Goal: Entertainment & Leisure: Consume media (video, audio)

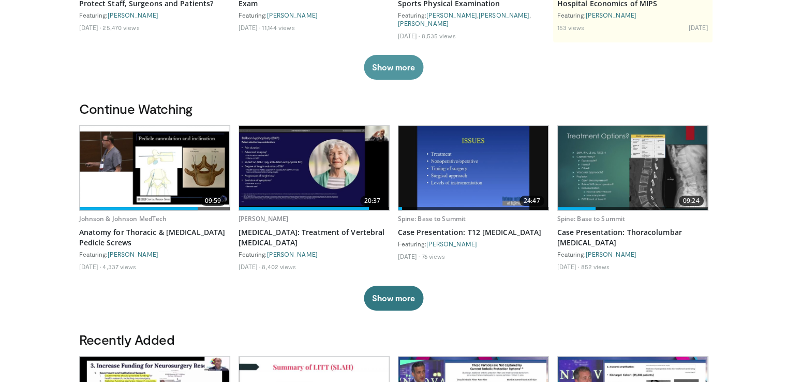
scroll to position [217, 0]
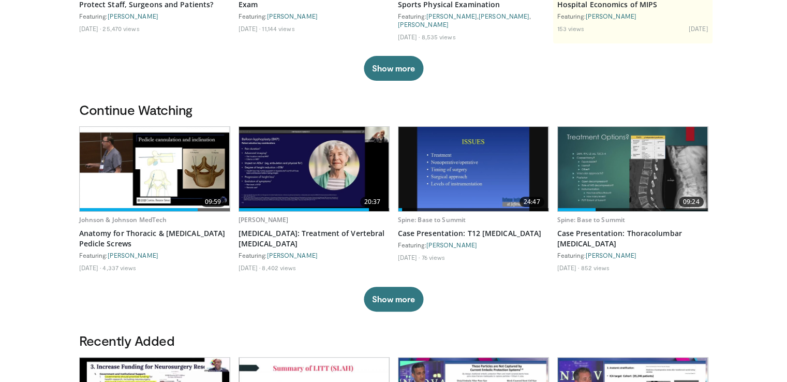
click at [335, 153] on img at bounding box center [314, 169] width 150 height 84
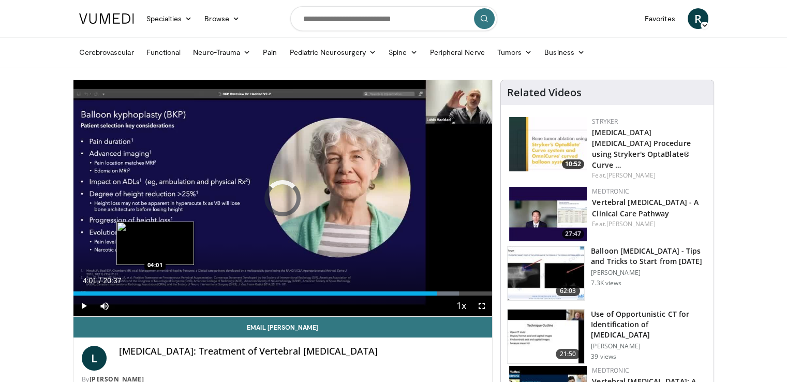
click at [155, 288] on div "Loaded : 92.10% 04:01 04:01" at bounding box center [283, 291] width 419 height 10
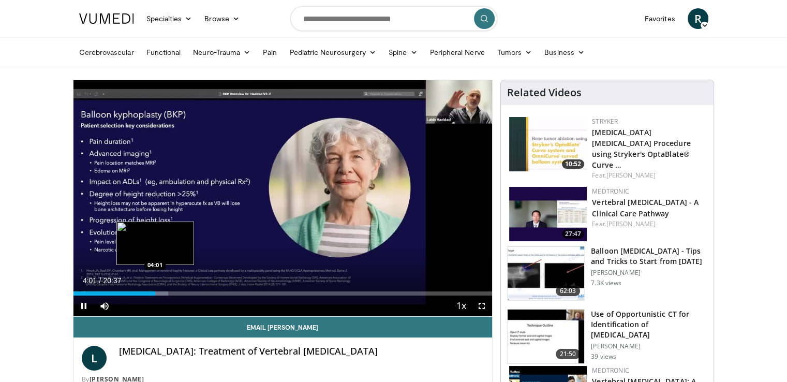
click at [155, 288] on video-js "**********" at bounding box center [283, 198] width 419 height 237
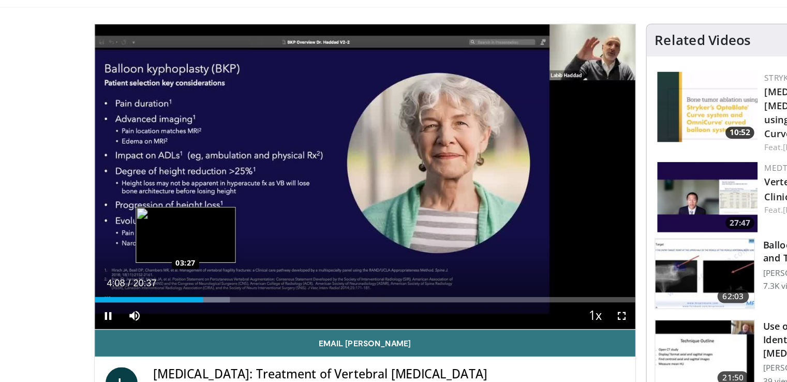
click at [143, 291] on div "Loaded : 25.04% 04:08 03:27" at bounding box center [283, 293] width 419 height 4
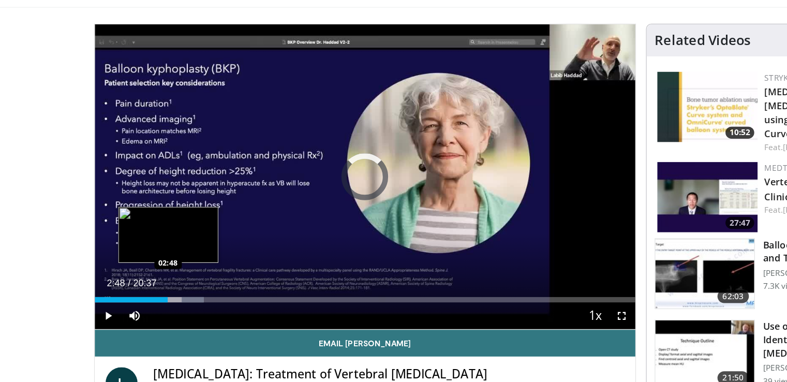
click at [130, 288] on div "Loaded : 20.20% 03:28 02:48" at bounding box center [283, 291] width 419 height 10
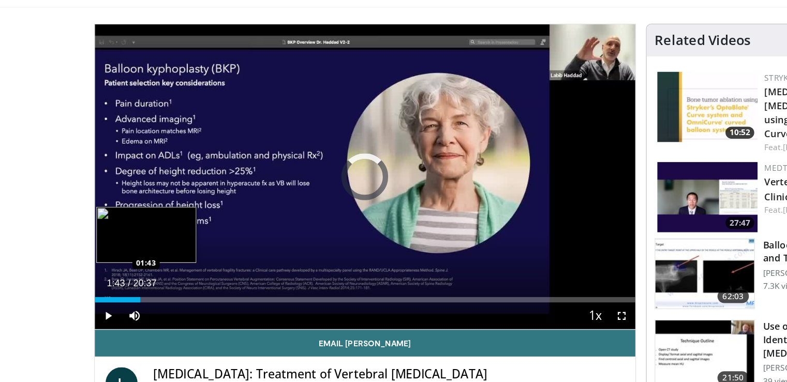
click at [108, 291] on div "01:43" at bounding box center [91, 293] width 35 height 4
click at [95, 289] on video-js "**********" at bounding box center [283, 198] width 419 height 237
click at [91, 291] on div "01:47" at bounding box center [92, 293] width 36 height 4
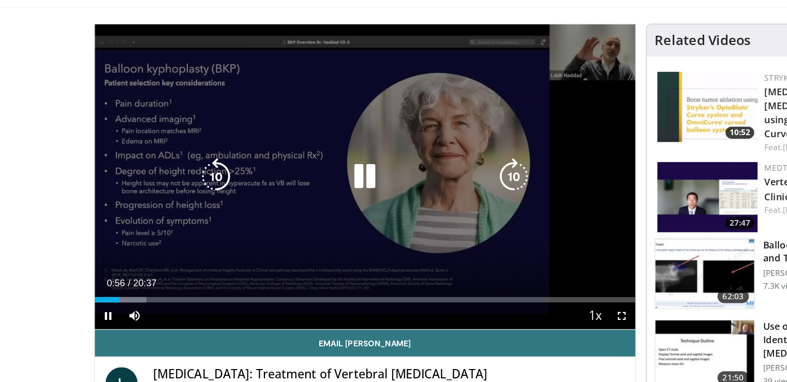
click at [166, 203] on icon "Video Player" at bounding box center [167, 198] width 29 height 29
click at [394, 197] on icon "Video Player" at bounding box center [398, 198] width 29 height 29
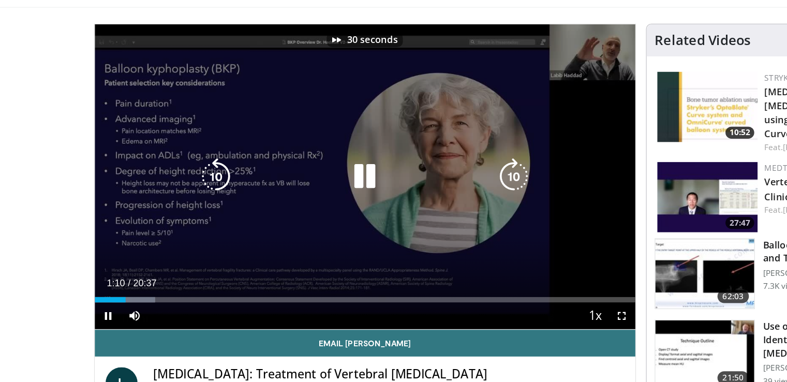
click at [394, 194] on icon "Video Player" at bounding box center [398, 198] width 29 height 29
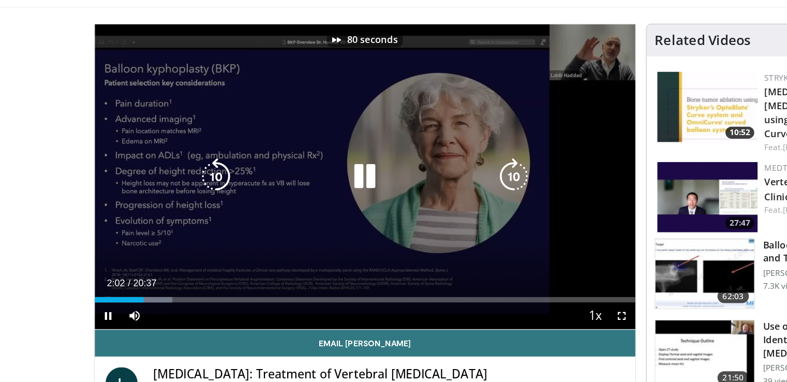
click at [394, 194] on icon "Video Player" at bounding box center [398, 198] width 29 height 29
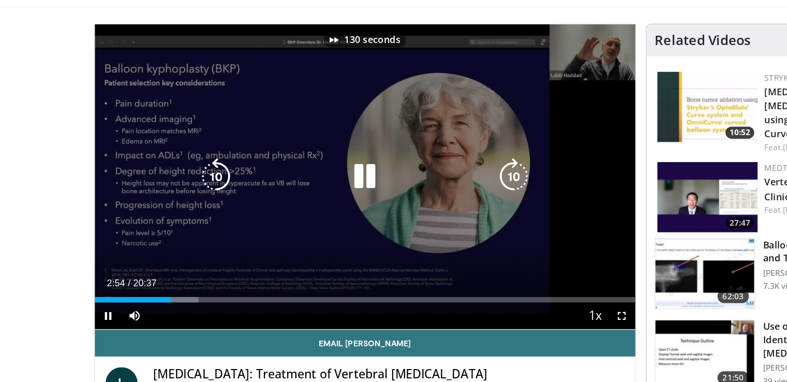
click at [394, 194] on icon "Video Player" at bounding box center [398, 198] width 29 height 29
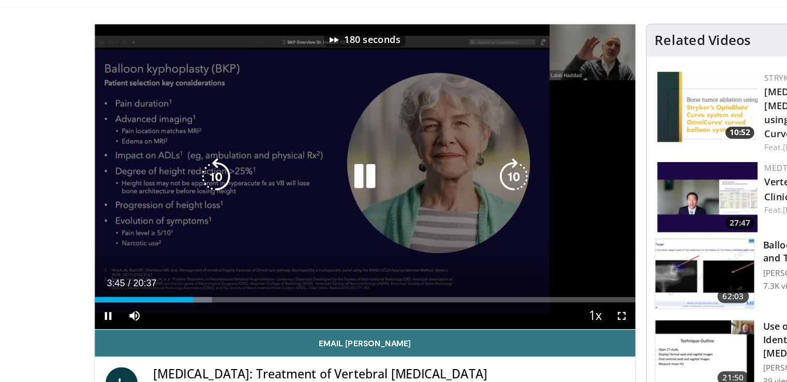
click at [394, 194] on icon "Video Player" at bounding box center [398, 198] width 29 height 29
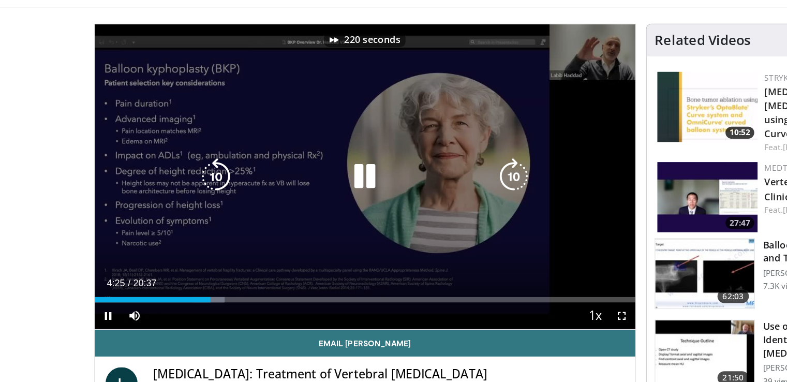
click at [394, 194] on icon "Video Player" at bounding box center [398, 198] width 29 height 29
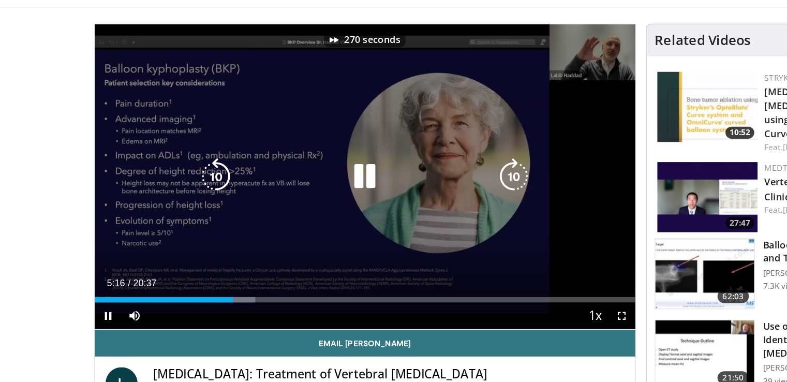
click at [394, 194] on icon "Video Player" at bounding box center [398, 198] width 29 height 29
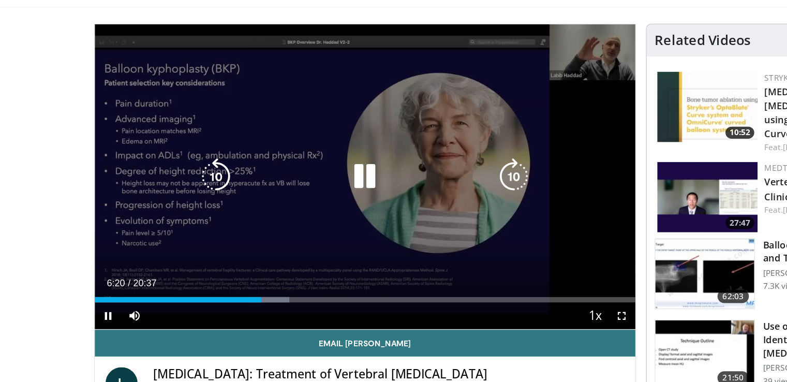
click at [402, 196] on icon "Video Player" at bounding box center [398, 198] width 29 height 29
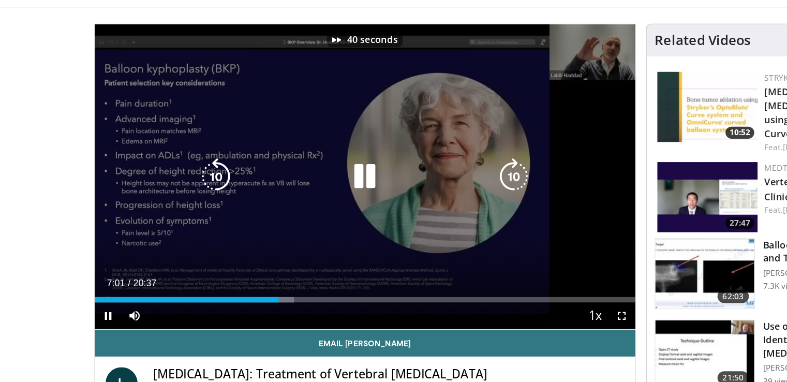
click at [402, 196] on icon "Video Player" at bounding box center [398, 198] width 29 height 29
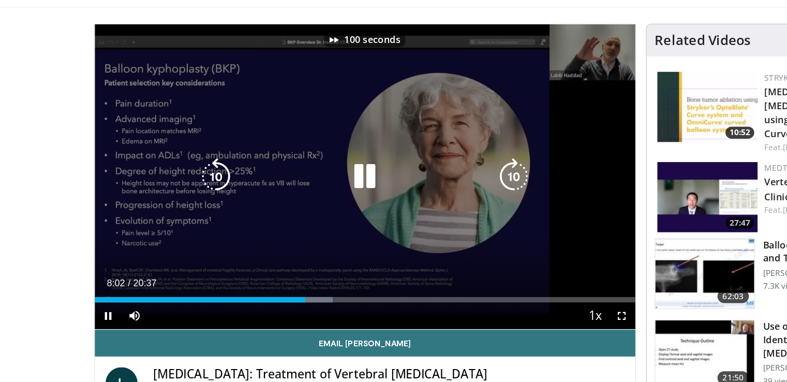
click at [402, 196] on icon "Video Player" at bounding box center [398, 198] width 29 height 29
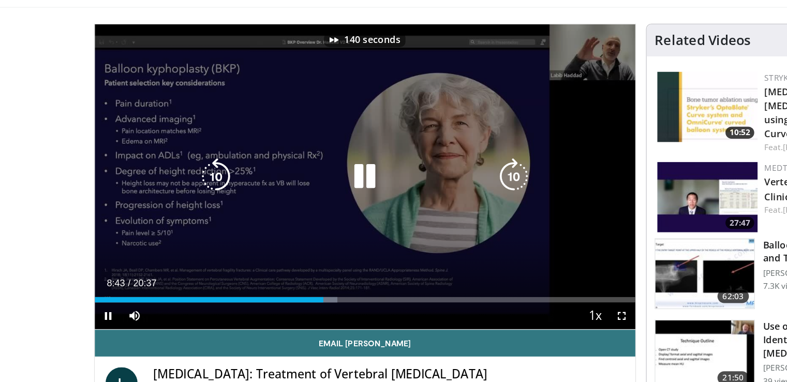
click at [402, 196] on icon "Video Player" at bounding box center [398, 198] width 29 height 29
click at [394, 197] on icon "Video Player" at bounding box center [398, 198] width 29 height 29
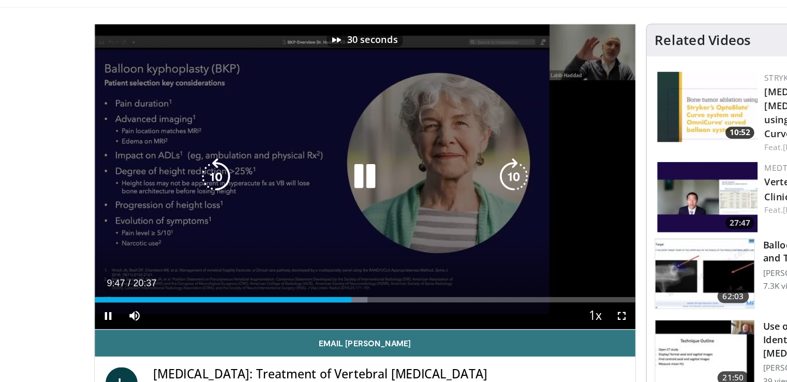
click at [394, 197] on icon "Video Player" at bounding box center [398, 198] width 29 height 29
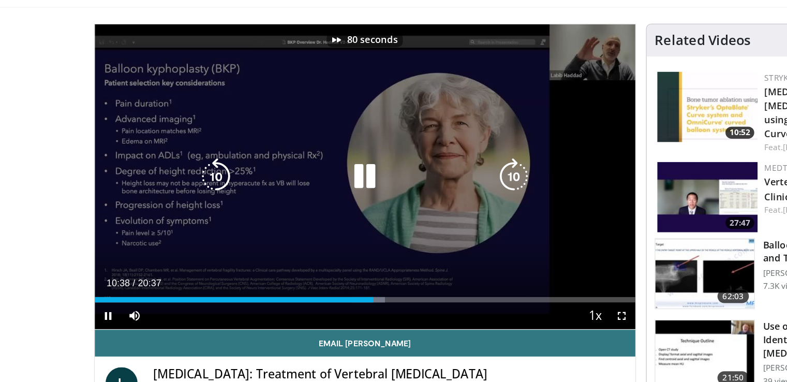
click at [394, 197] on icon "Video Player" at bounding box center [398, 198] width 29 height 29
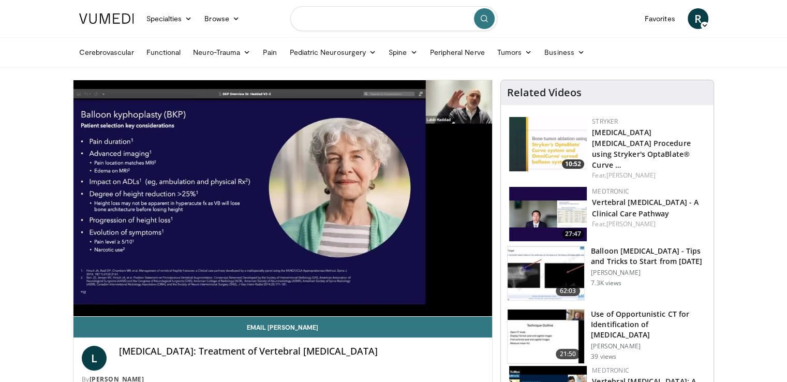
click at [344, 11] on input "Search topics, interventions" at bounding box center [393, 18] width 207 height 25
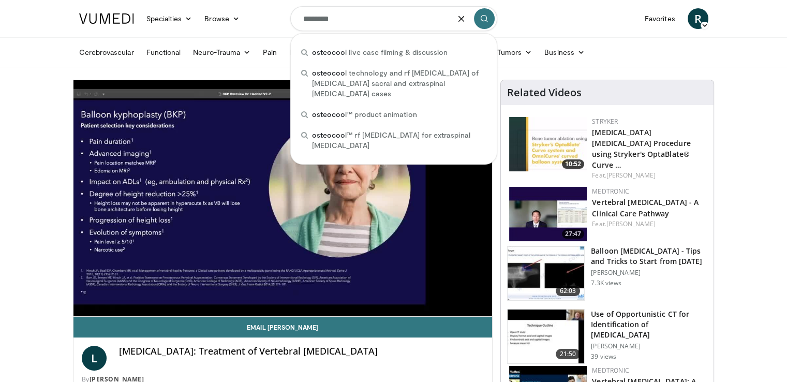
type input "*********"
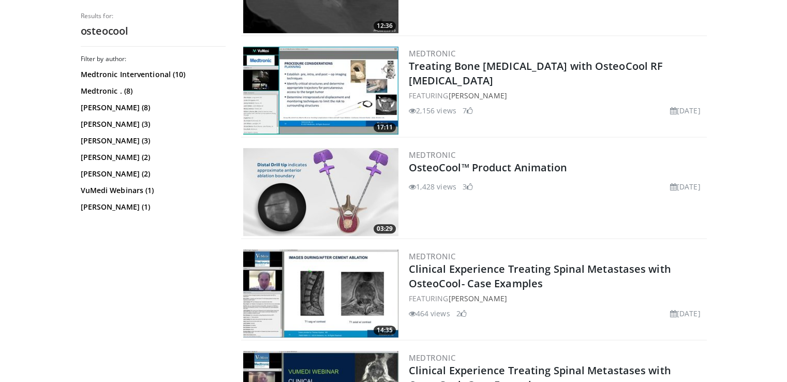
scroll to position [343, 0]
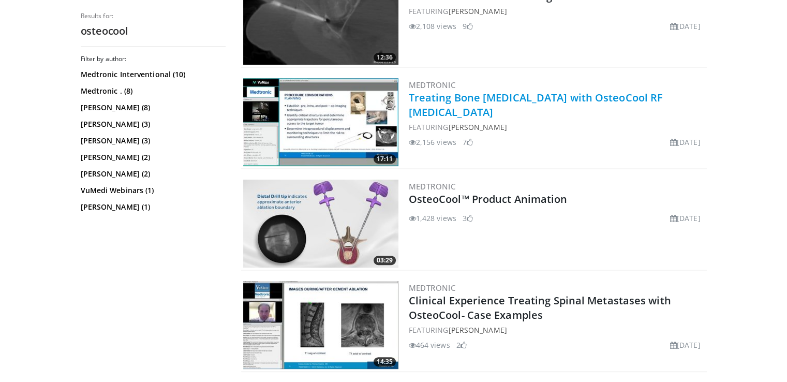
click at [607, 100] on link "Treating Bone [MEDICAL_DATA] with OsteoCool RF [MEDICAL_DATA]" at bounding box center [536, 105] width 255 height 28
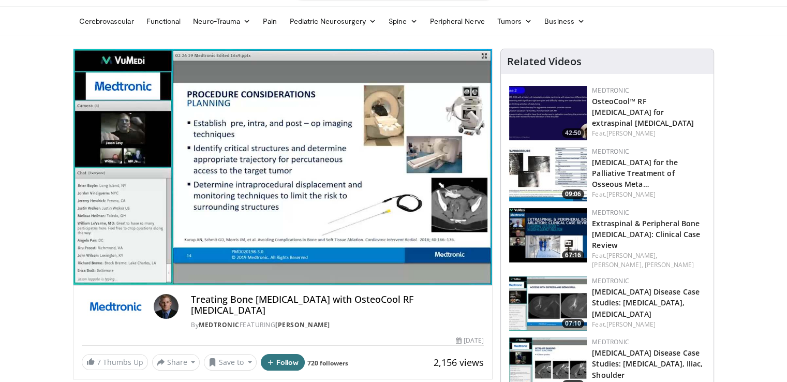
scroll to position [31, 0]
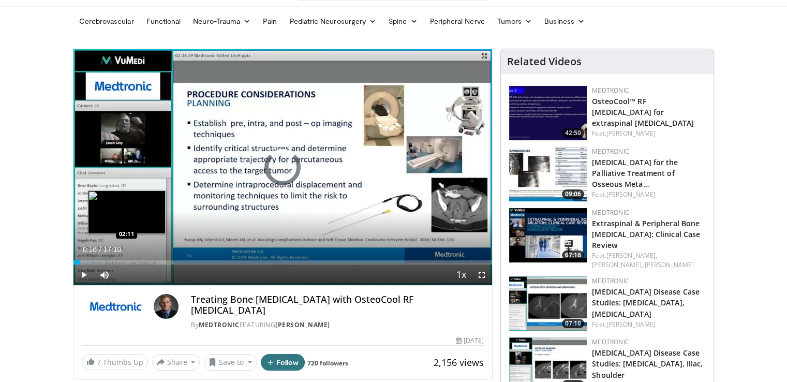
click at [126, 262] on div "Loaded : 6.73% 00:16 02:11" at bounding box center [283, 262] width 419 height 4
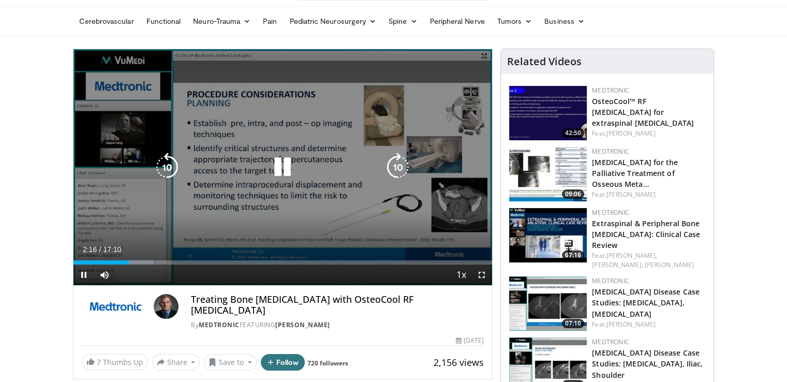
click at [285, 170] on icon "Video Player" at bounding box center [282, 167] width 29 height 29
click at [284, 162] on icon "Video Player" at bounding box center [282, 167] width 29 height 29
